Goal: Transaction & Acquisition: Download file/media

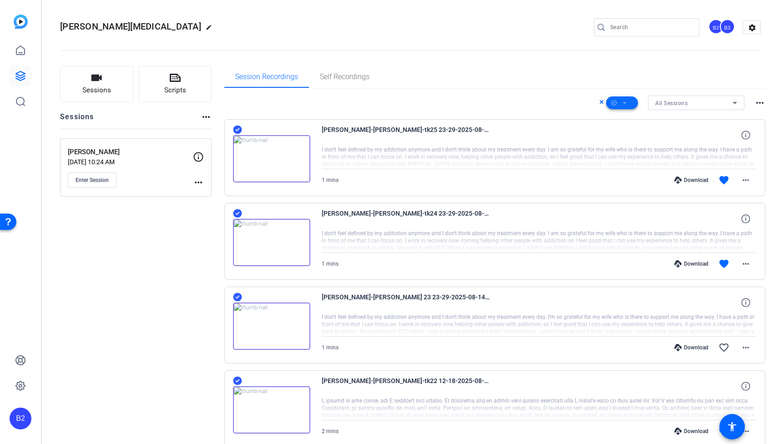
click at [611, 102] on span at bounding box center [622, 103] width 32 height 22
click at [611, 135] on span "Download Original" at bounding box center [637, 140] width 48 height 11
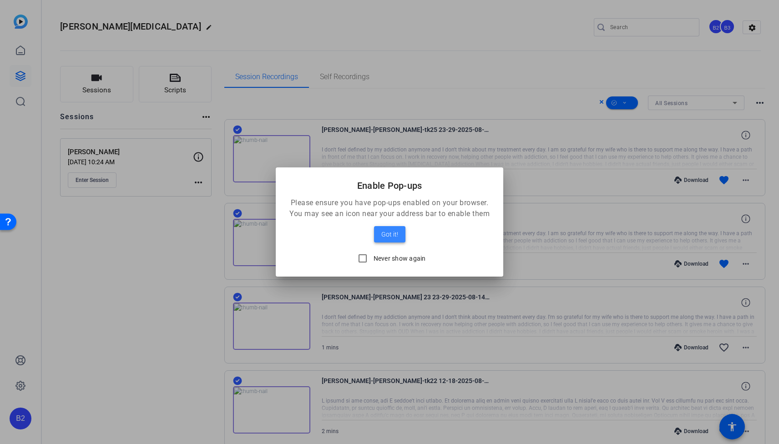
click at [393, 235] on span "Got it!" at bounding box center [389, 234] width 17 height 11
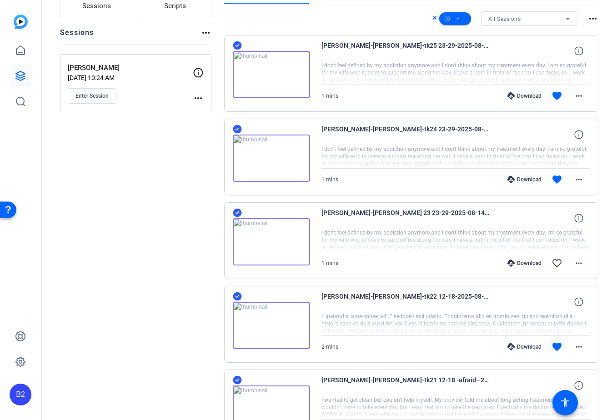
scroll to position [106, 0]
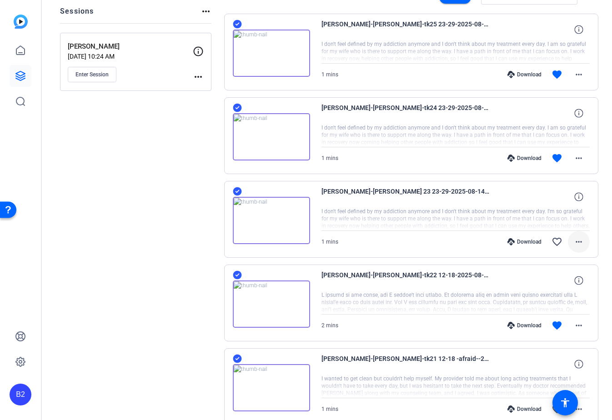
click at [576, 248] on span at bounding box center [579, 242] width 22 height 22
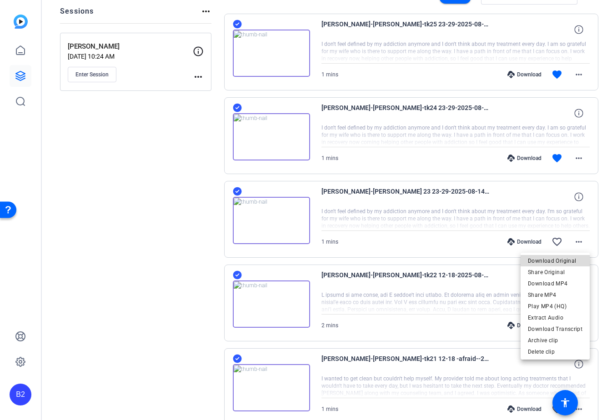
click at [571, 262] on span "Download Original" at bounding box center [555, 261] width 55 height 11
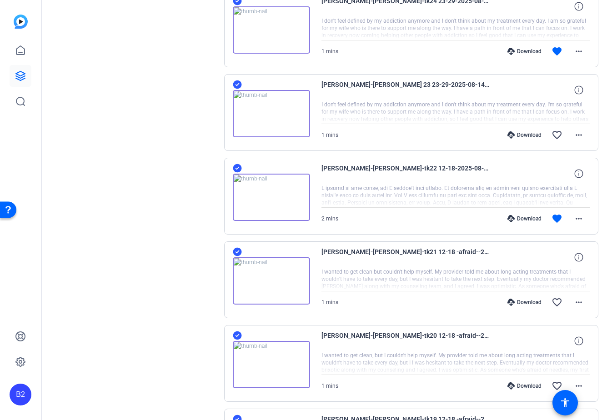
scroll to position [213, 0]
click at [579, 213] on mat-icon "more_horiz" at bounding box center [579, 218] width 11 height 11
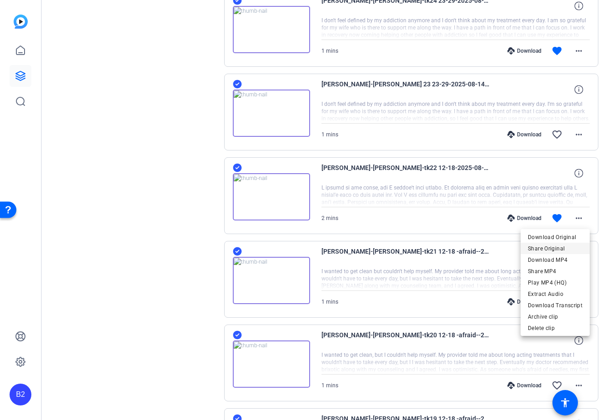
click at [563, 243] on span "Share Original" at bounding box center [555, 248] width 55 height 11
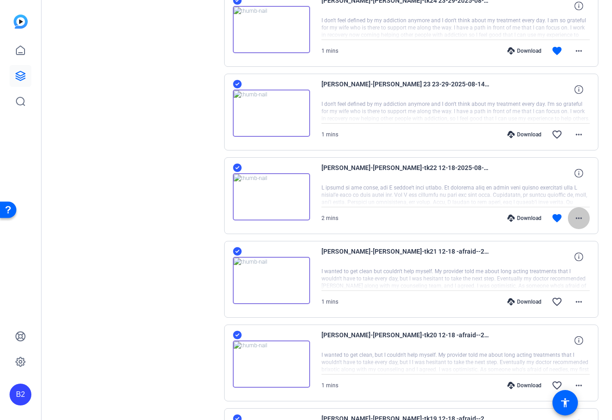
click at [576, 215] on mat-icon "more_horiz" at bounding box center [579, 218] width 11 height 11
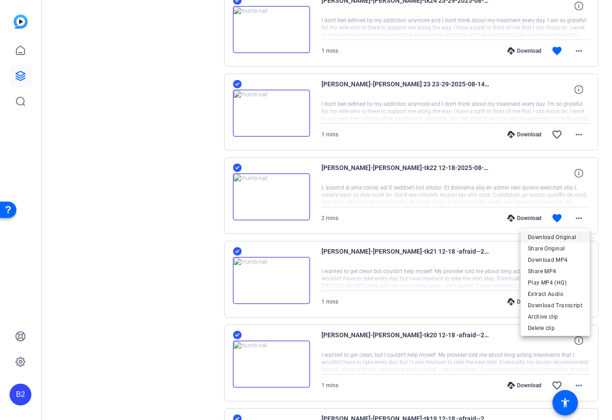
click at [566, 237] on span "Download Original" at bounding box center [555, 237] width 55 height 11
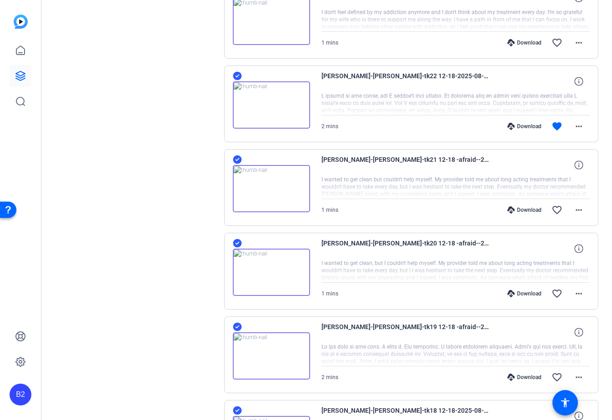
scroll to position [306, 0]
click at [583, 208] on mat-icon "more_horiz" at bounding box center [579, 209] width 11 height 11
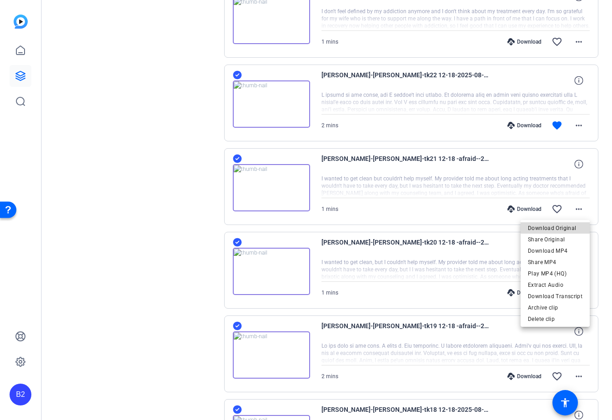
click at [566, 227] on span "Download Original" at bounding box center [555, 228] width 55 height 11
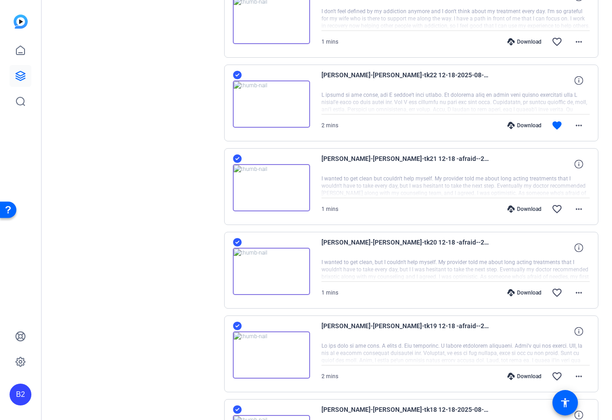
click at [566, 227] on div "[PERSON_NAME]-[PERSON_NAME]-tk25 23-29-2025-08-14-16-30-56-425-0 I don't feel d…" at bounding box center [411, 229] width 375 height 830
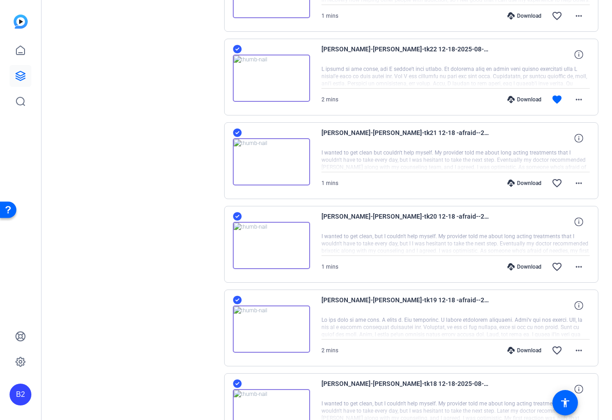
scroll to position [345, 0]
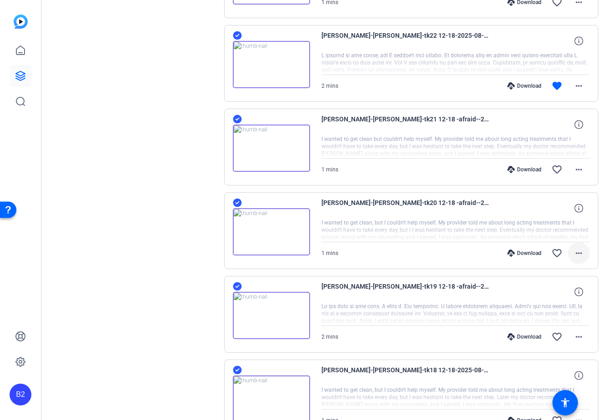
click at [579, 253] on mat-icon "more_horiz" at bounding box center [579, 253] width 11 height 11
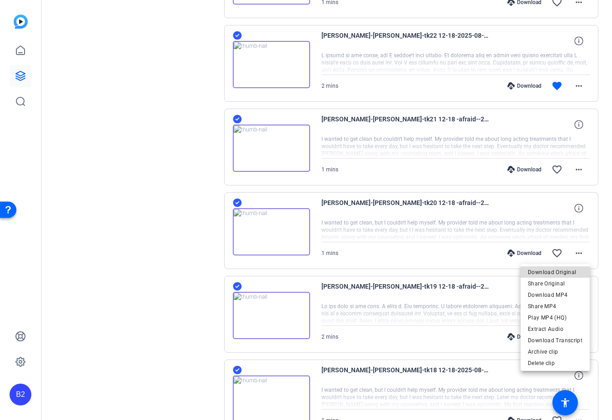
click at [565, 271] on span "Download Original" at bounding box center [555, 272] width 55 height 11
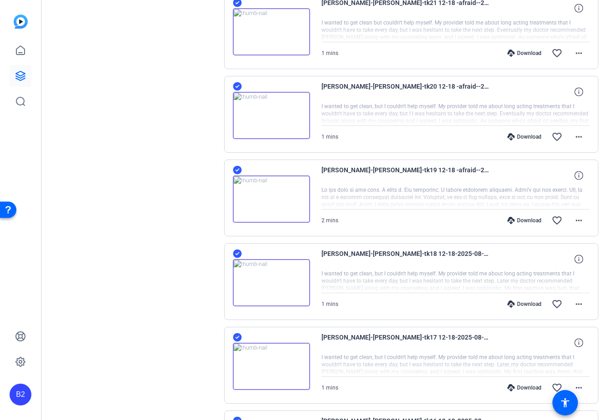
scroll to position [464, 0]
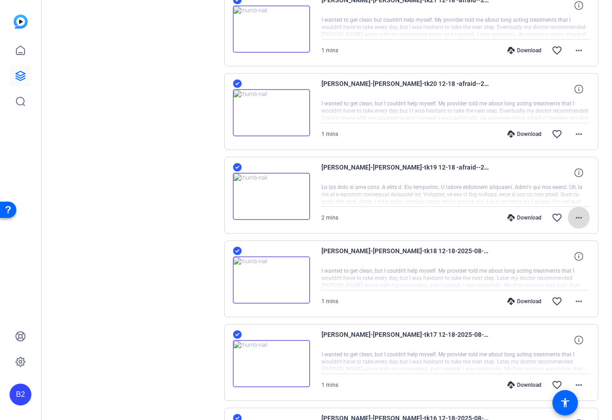
click at [581, 214] on mat-icon "more_horiz" at bounding box center [579, 217] width 11 height 11
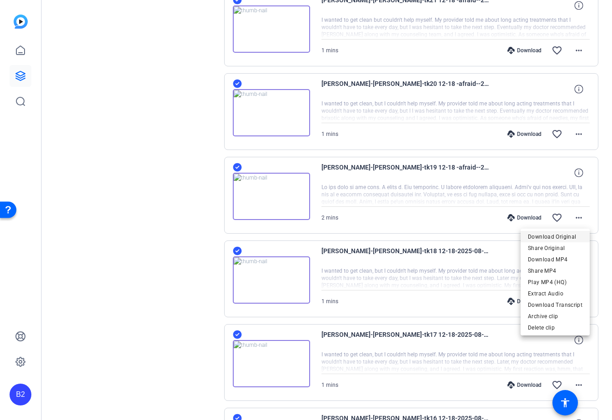
click at [567, 232] on span "Download Original" at bounding box center [555, 237] width 55 height 11
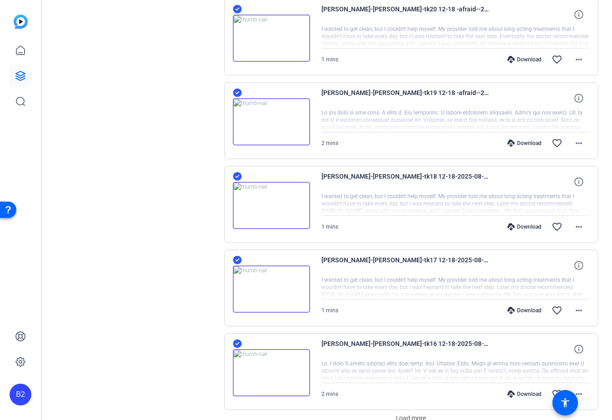
scroll to position [539, 0]
click at [583, 228] on mat-icon "more_horiz" at bounding box center [579, 226] width 11 height 11
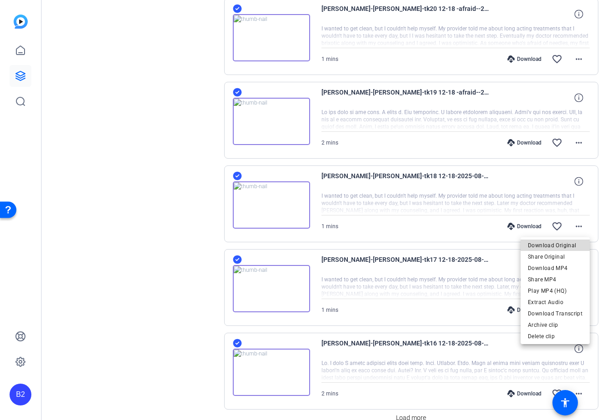
click at [570, 246] on span "Download Original" at bounding box center [555, 245] width 55 height 11
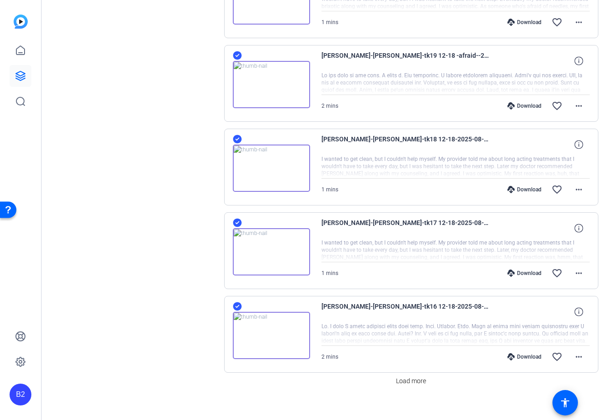
scroll to position [586, 0]
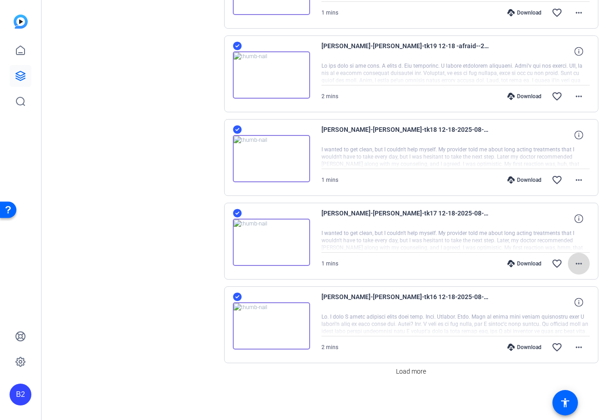
click at [582, 264] on mat-icon "more_horiz" at bounding box center [579, 263] width 11 height 11
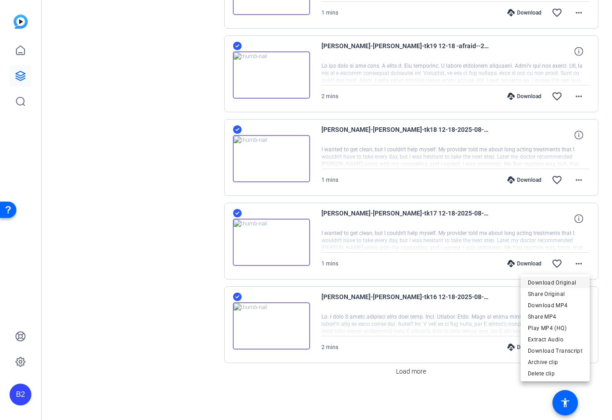
click at [568, 282] on span "Download Original" at bounding box center [555, 282] width 55 height 11
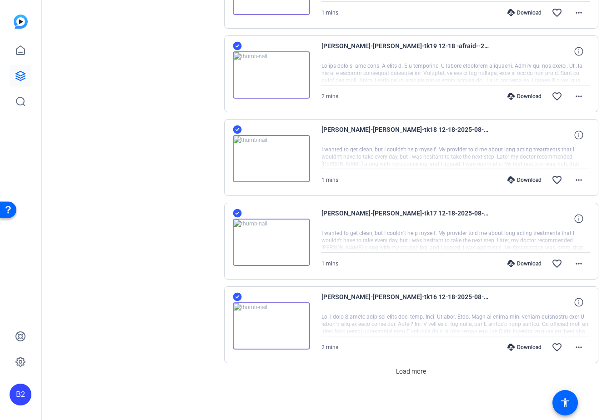
click at [583, 265] on mat-icon "more_horiz" at bounding box center [579, 263] width 11 height 11
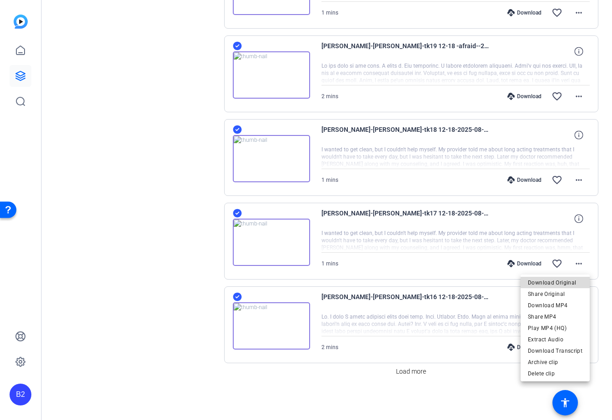
click at [566, 284] on span "Download Original" at bounding box center [555, 282] width 55 height 11
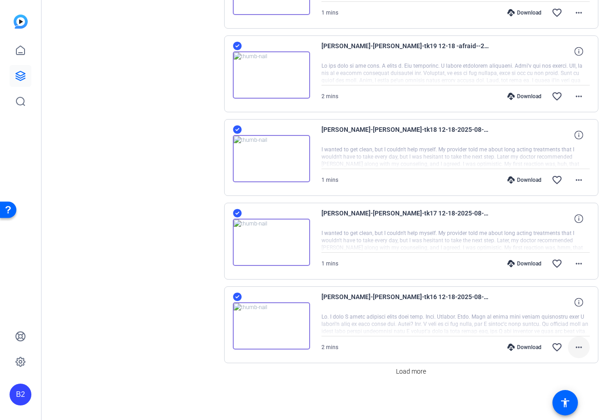
click at [580, 348] on mat-icon "more_horiz" at bounding box center [579, 347] width 11 height 11
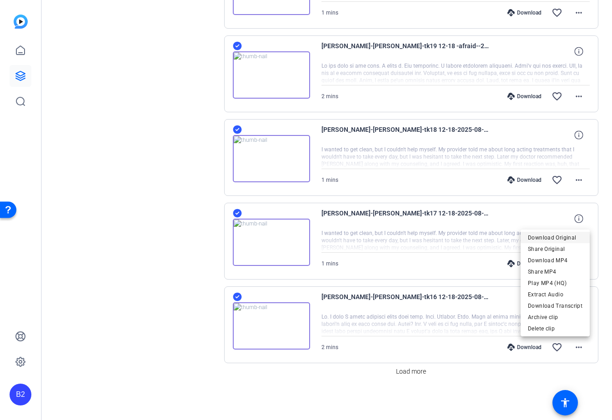
click at [556, 237] on span "Download Original" at bounding box center [555, 237] width 55 height 11
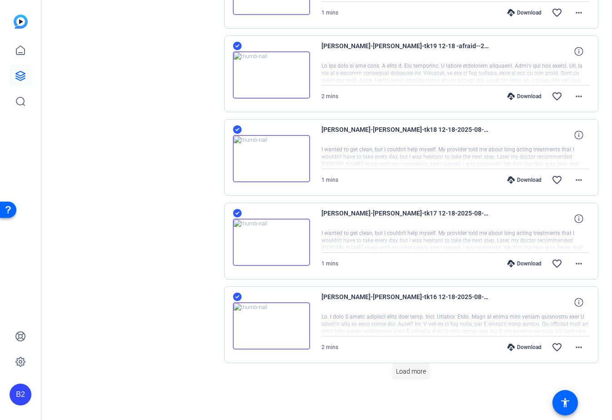
click at [415, 375] on span "Load more" at bounding box center [411, 372] width 30 height 10
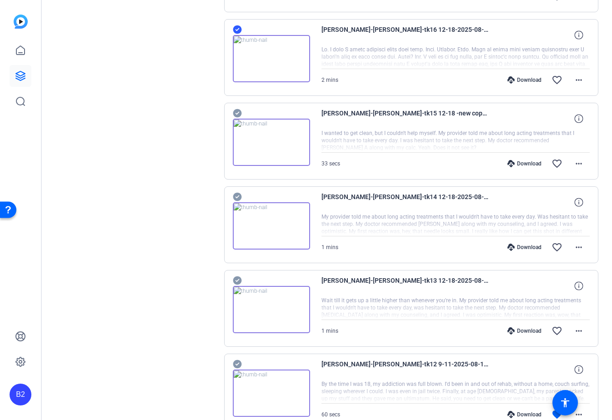
scroll to position [853, 0]
click at [581, 163] on mat-icon "more_horiz" at bounding box center [579, 164] width 11 height 11
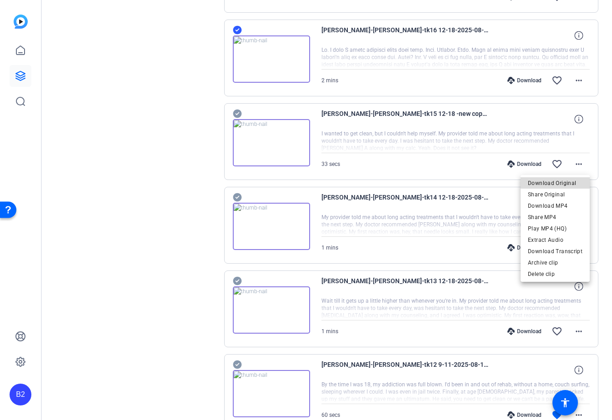
click at [569, 183] on span "Download Original" at bounding box center [555, 183] width 55 height 11
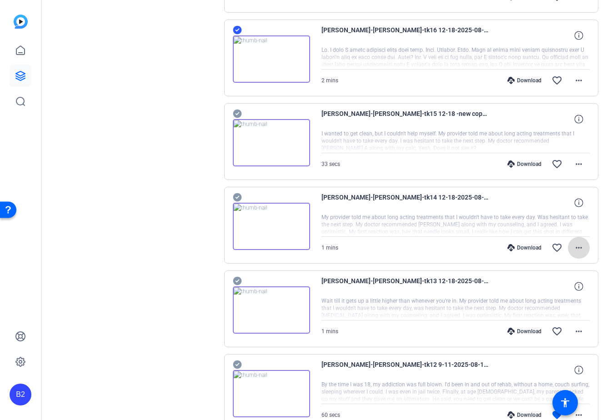
click at [580, 248] on mat-icon "more_horiz" at bounding box center [579, 247] width 11 height 11
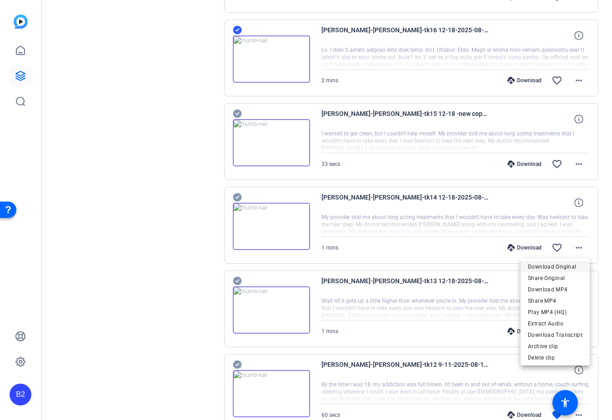
click at [568, 264] on span "Download Original" at bounding box center [555, 267] width 55 height 11
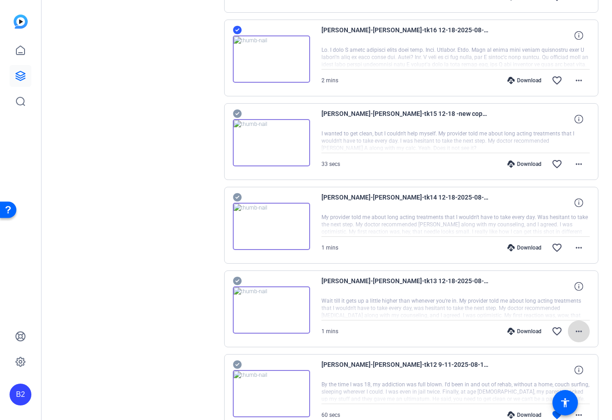
click at [584, 333] on mat-icon "more_horiz" at bounding box center [579, 331] width 11 height 11
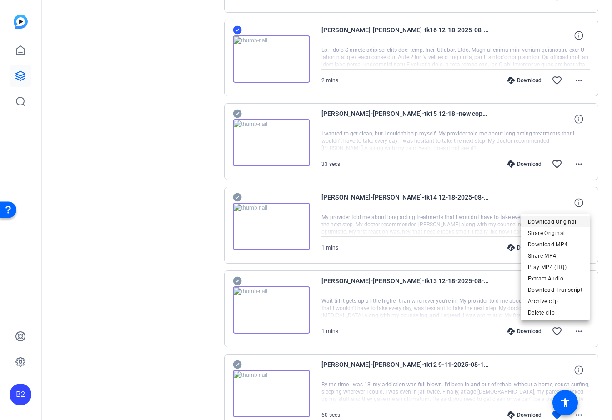
click at [554, 223] on span "Download Original" at bounding box center [555, 222] width 55 height 11
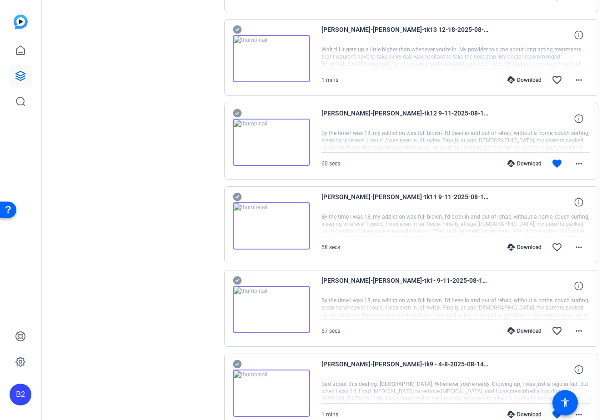
scroll to position [1110, 0]
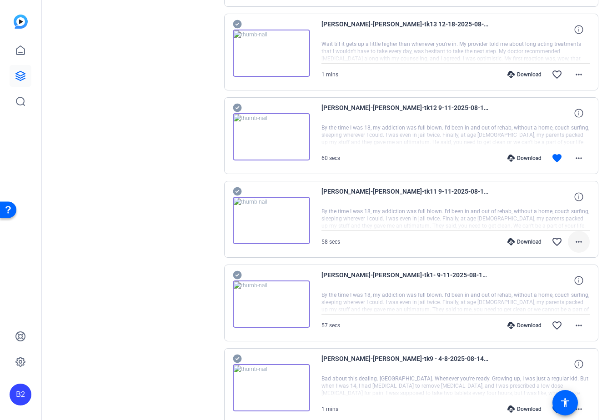
click at [581, 246] on mat-icon "more_horiz" at bounding box center [579, 242] width 11 height 11
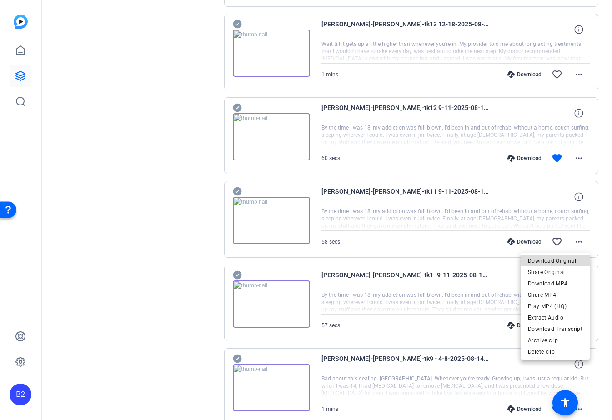
click at [572, 259] on span "Download Original" at bounding box center [555, 261] width 55 height 11
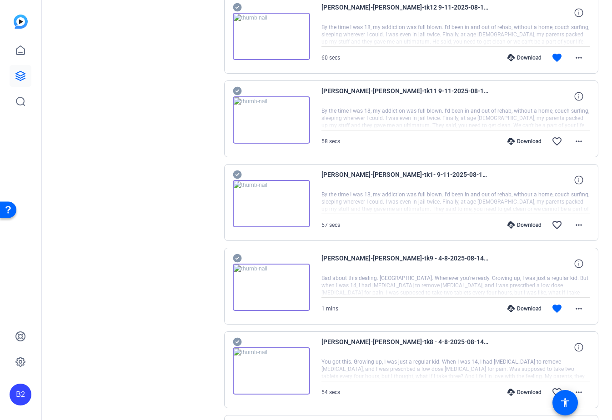
scroll to position [1231, 0]
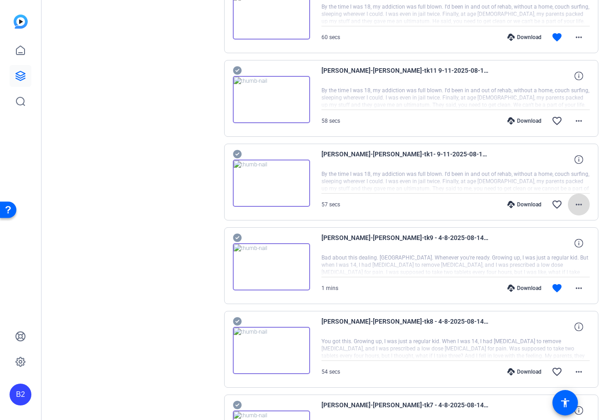
click at [583, 200] on mat-icon "more_horiz" at bounding box center [579, 204] width 11 height 11
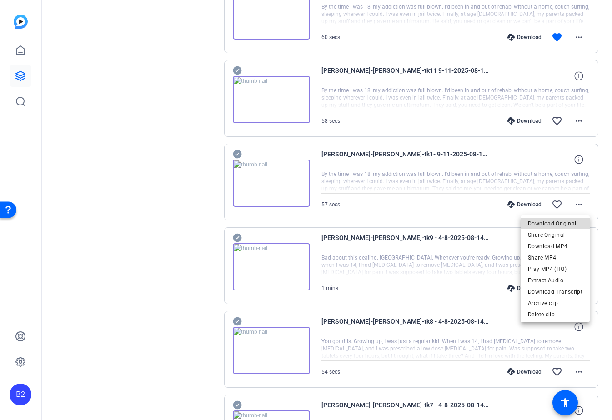
click at [566, 222] on span "Download Original" at bounding box center [555, 223] width 55 height 11
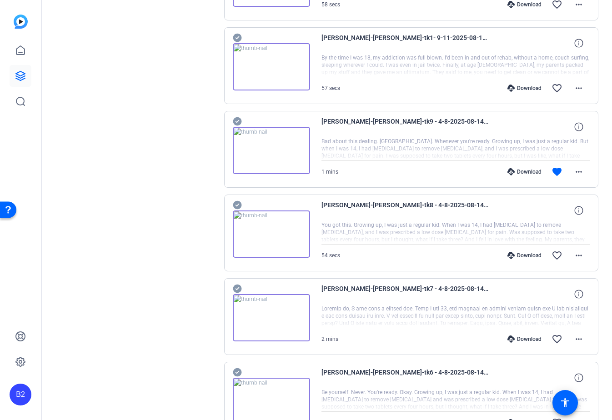
scroll to position [1363, 0]
